Goal: Task Accomplishment & Management: Manage account settings

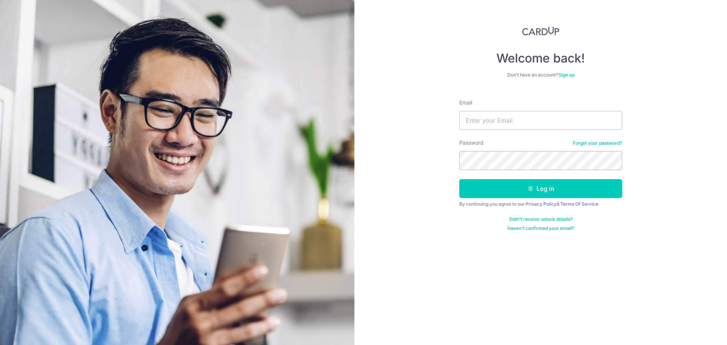
type input "[EMAIL_ADDRESS][DOMAIN_NAME]"
click at [459, 179] on button "Log in" at bounding box center [540, 188] width 163 height 19
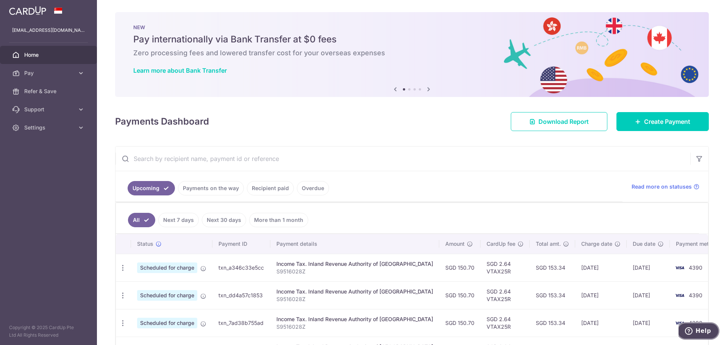
click at [693, 329] on icon "Help" at bounding box center [689, 331] width 8 height 8
